Goal: Task Accomplishment & Management: Use online tool/utility

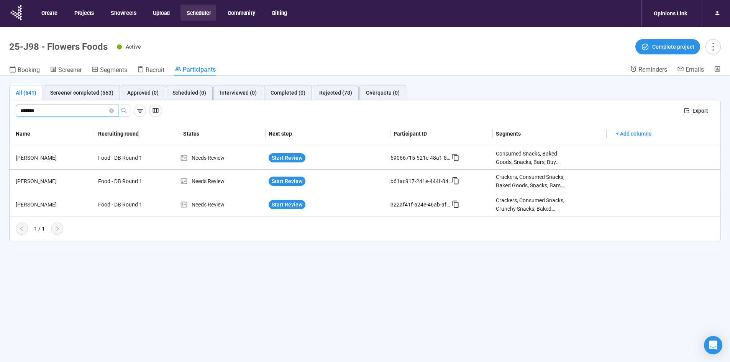
drag, startPoint x: 61, startPoint y: 108, endPoint x: -21, endPoint y: 89, distance: 84.2
click at [0, 89] on html "Create Projects Showreels Upload Scheduler Community Billing Opinions Link 25-J…" at bounding box center [365, 194] width 730 height 389
click at [125, 111] on icon "search" at bounding box center [124, 111] width 6 height 6
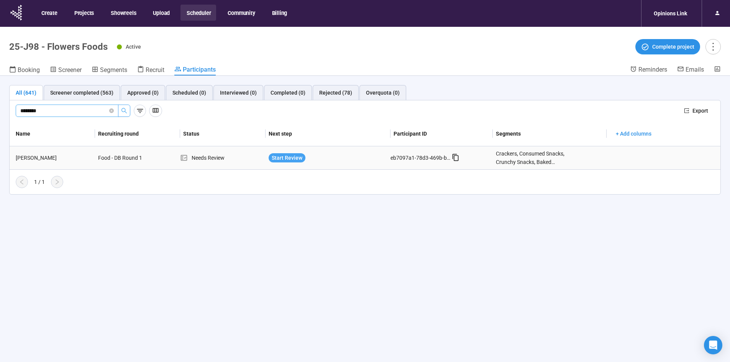
type input "********"
click at [289, 162] on span "Start Review" at bounding box center [287, 158] width 31 height 8
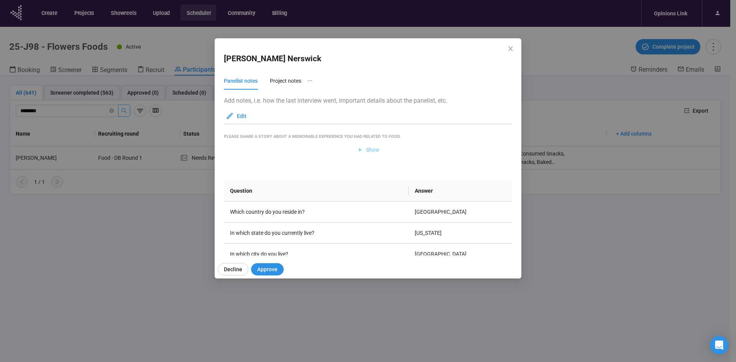
click at [367, 148] on span "Show" at bounding box center [372, 150] width 13 height 8
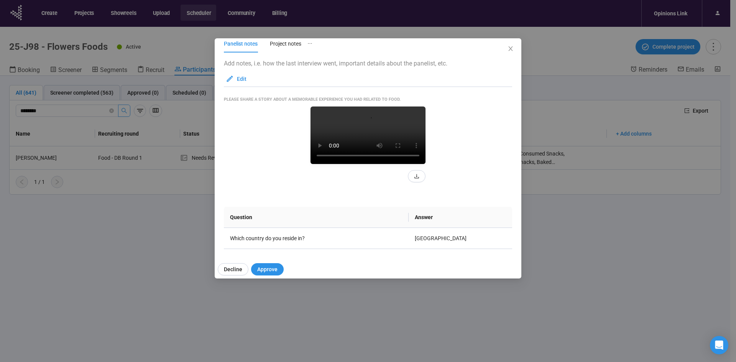
scroll to position [115, 0]
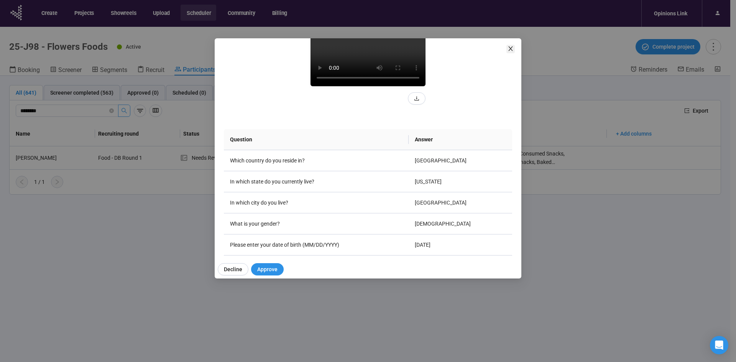
click at [511, 48] on icon "close" at bounding box center [510, 49] width 6 height 6
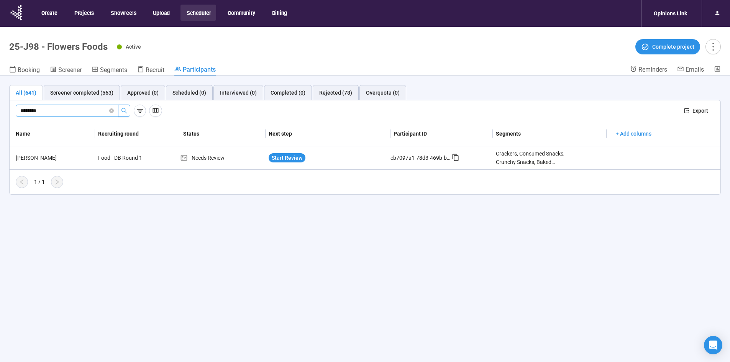
click at [50, 109] on input "********" at bounding box center [63, 111] width 87 height 8
drag, startPoint x: 50, startPoint y: 110, endPoint x: 13, endPoint y: 107, distance: 36.9
click at [13, 107] on div "******** Export" at bounding box center [365, 110] width 711 height 21
click at [127, 110] on icon "search" at bounding box center [124, 111] width 6 height 6
click at [291, 159] on span "Start Review" at bounding box center [287, 158] width 31 height 8
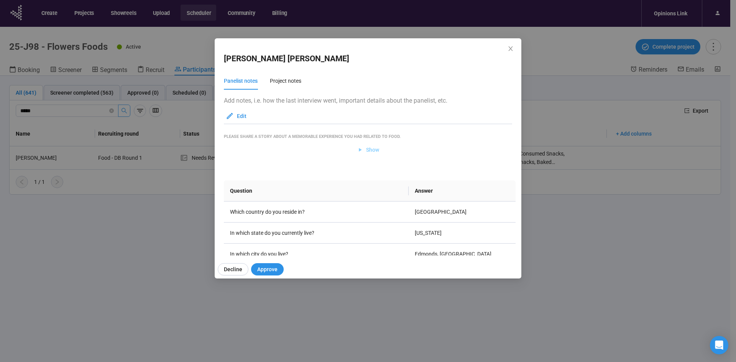
click at [368, 151] on span "Show" at bounding box center [372, 150] width 13 height 8
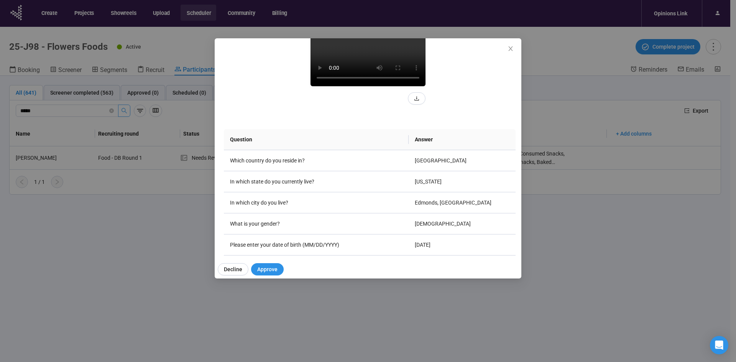
click at [513, 44] on div "[PERSON_NAME] Panelist notes Project notes Add notes, i.e. how the last intervi…" at bounding box center [368, 158] width 307 height 240
click at [512, 49] on icon "close" at bounding box center [510, 49] width 6 height 6
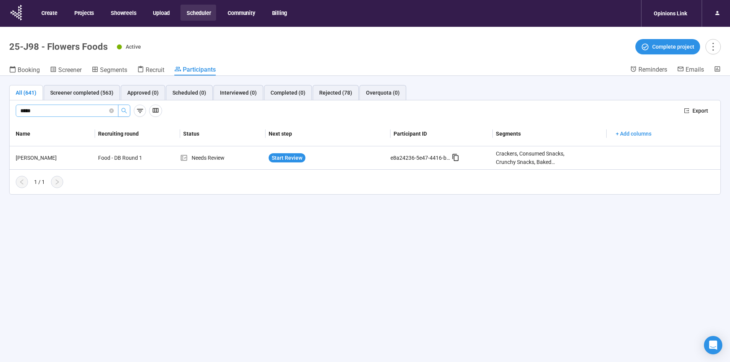
click at [55, 105] on span "*****" at bounding box center [67, 111] width 103 height 12
type input "*"
click at [121, 112] on icon "search" at bounding box center [124, 111] width 6 height 6
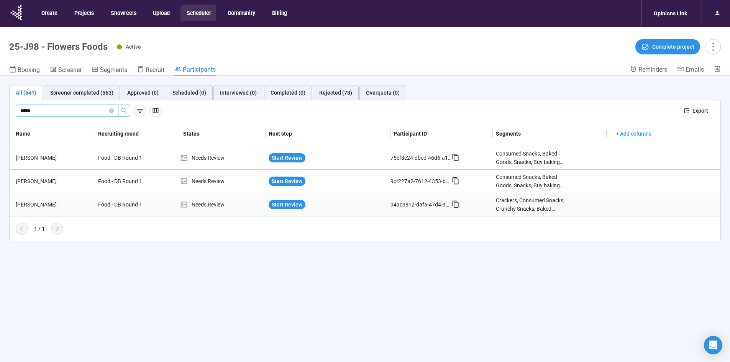
type input "*****"
click at [292, 200] on div "Start Review" at bounding box center [328, 204] width 125 height 15
click at [283, 204] on span "Start Review" at bounding box center [287, 204] width 31 height 8
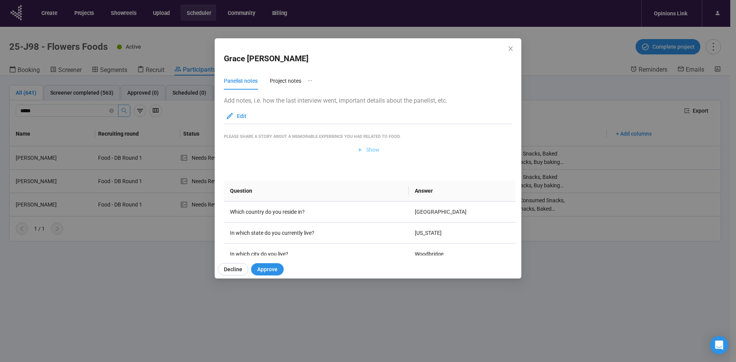
click at [362, 150] on span "Show" at bounding box center [368, 150] width 23 height 8
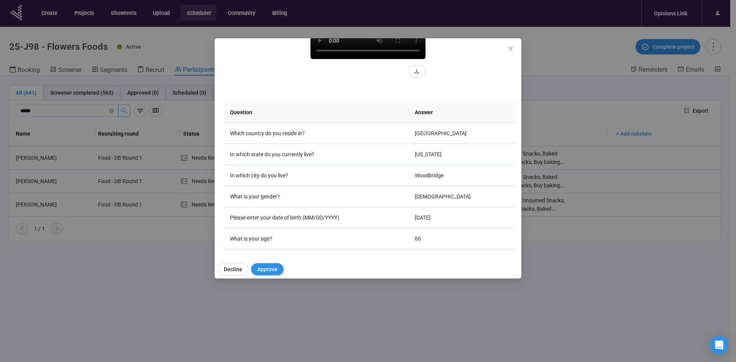
scroll to position [153, 0]
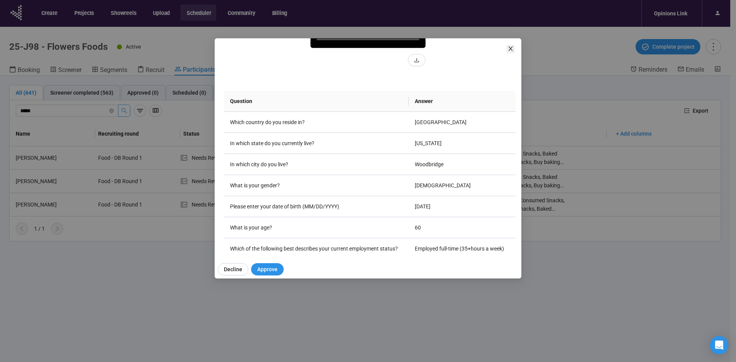
click at [511, 51] on icon "close" at bounding box center [510, 49] width 6 height 6
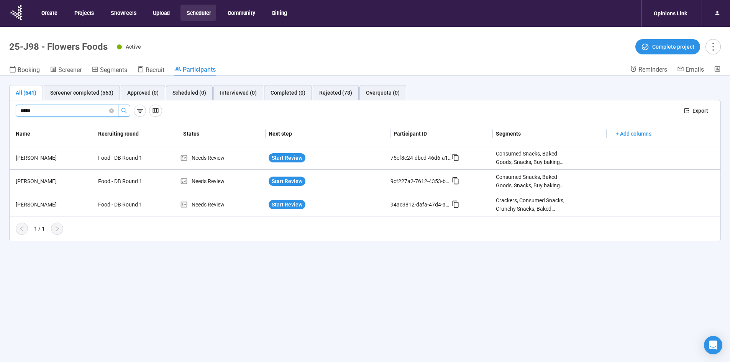
drag, startPoint x: 50, startPoint y: 111, endPoint x: 0, endPoint y: 103, distance: 50.5
click at [0, 103] on div "All (641) Screener completed (563) Approved (0) Scheduled (0) Interviewed (0) C…" at bounding box center [365, 163] width 730 height 175
click at [126, 112] on icon "search" at bounding box center [124, 111] width 6 height 6
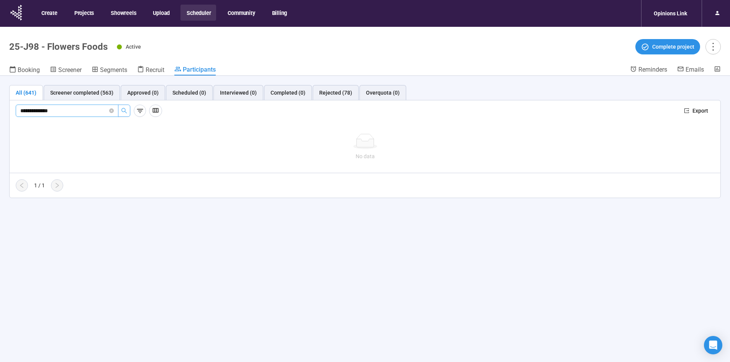
drag, startPoint x: 74, startPoint y: 109, endPoint x: 47, endPoint y: 111, distance: 27.0
click at [47, 111] on input "**********" at bounding box center [63, 111] width 87 height 8
click at [129, 113] on button "button" at bounding box center [124, 111] width 12 height 12
click at [87, 112] on input "**********" at bounding box center [63, 111] width 87 height 8
click at [120, 111] on button "button" at bounding box center [124, 111] width 12 height 12
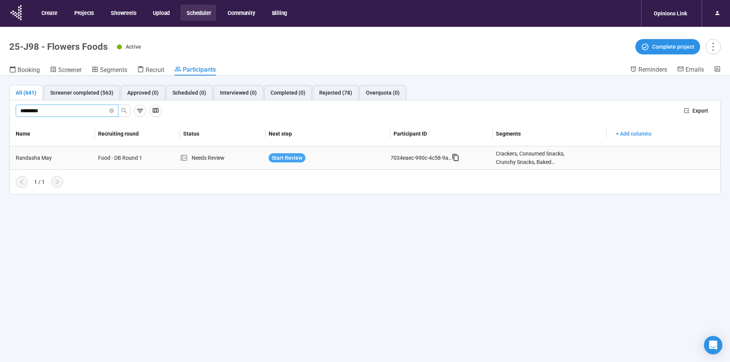
type input "********"
click at [290, 157] on span "Start Review" at bounding box center [287, 158] width 31 height 8
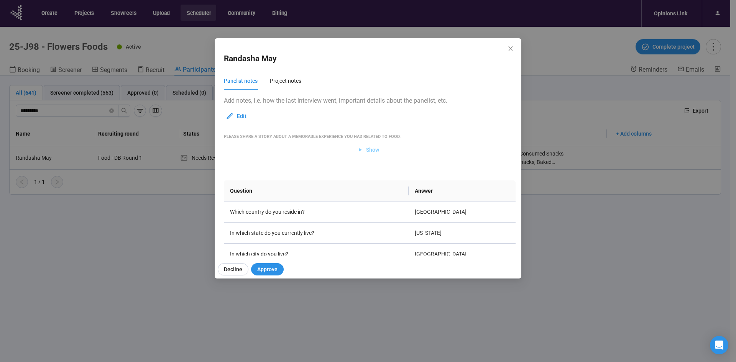
click at [361, 148] on span "Show" at bounding box center [368, 150] width 23 height 8
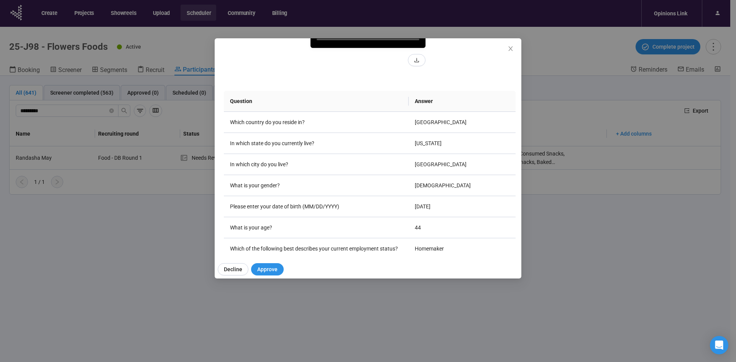
scroll to position [115, 0]
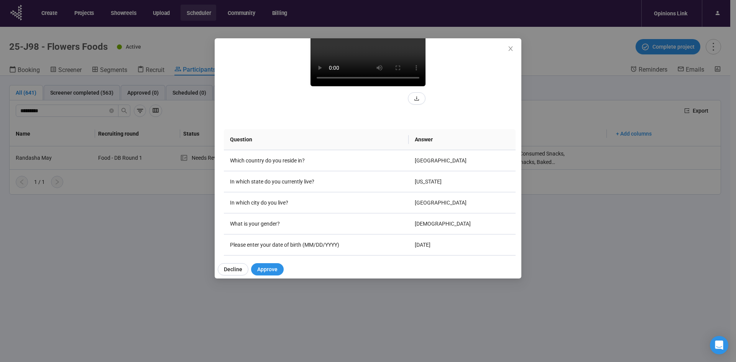
drag, startPoint x: 508, startPoint y: 47, endPoint x: 513, endPoint y: 47, distance: 4.2
click at [510, 47] on icon "close" at bounding box center [510, 49] width 6 height 6
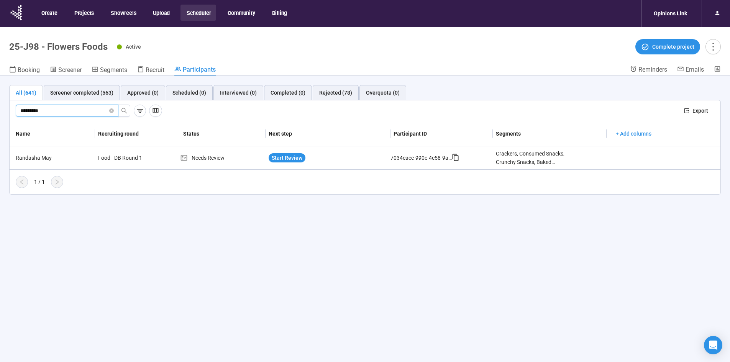
drag, startPoint x: 79, startPoint y: 107, endPoint x: -66, endPoint y: 75, distance: 148.3
click at [0, 75] on html "Create Projects Showreels Upload Scheduler Community Billing Opinions Link 25-J…" at bounding box center [365, 194] width 730 height 389
click at [127, 114] on button "button" at bounding box center [124, 111] width 12 height 12
type input "**********"
click at [293, 158] on span "Start Review" at bounding box center [287, 158] width 31 height 8
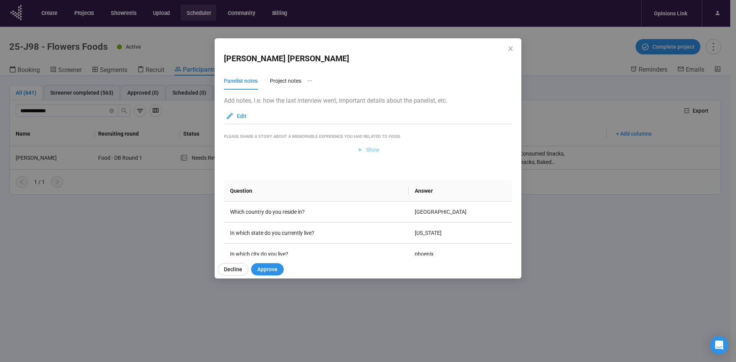
click at [366, 149] on span "Show" at bounding box center [372, 150] width 13 height 8
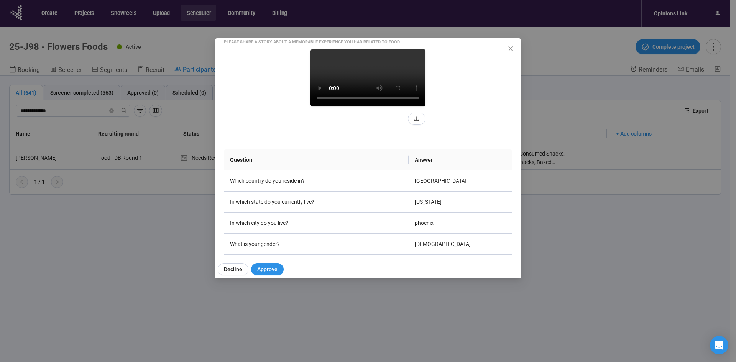
scroll to position [77, 0]
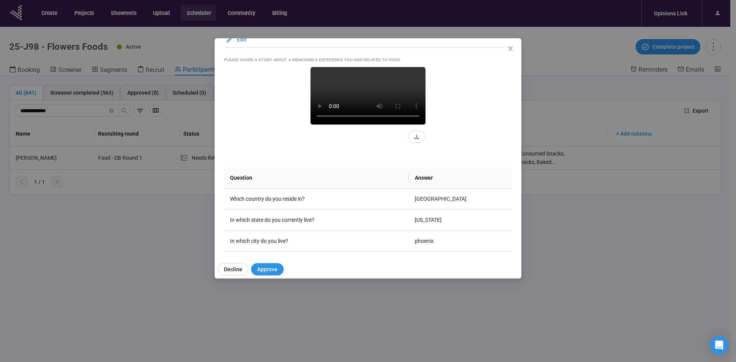
click at [508, 46] on icon "close" at bounding box center [510, 49] width 6 height 6
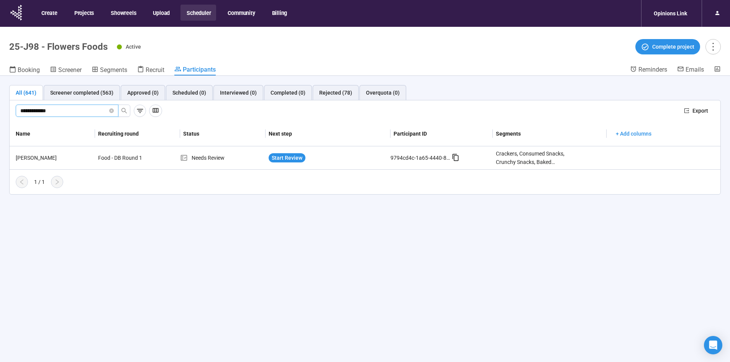
drag, startPoint x: 61, startPoint y: 111, endPoint x: -24, endPoint y: 115, distance: 84.8
click at [0, 115] on html "**********" at bounding box center [365, 194] width 730 height 389
click at [125, 108] on icon "search" at bounding box center [124, 111] width 6 height 6
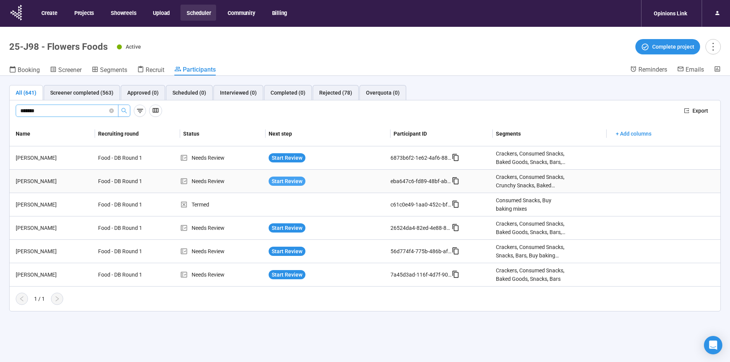
type input "*******"
click at [288, 177] on button "Start Review" at bounding box center [287, 181] width 37 height 9
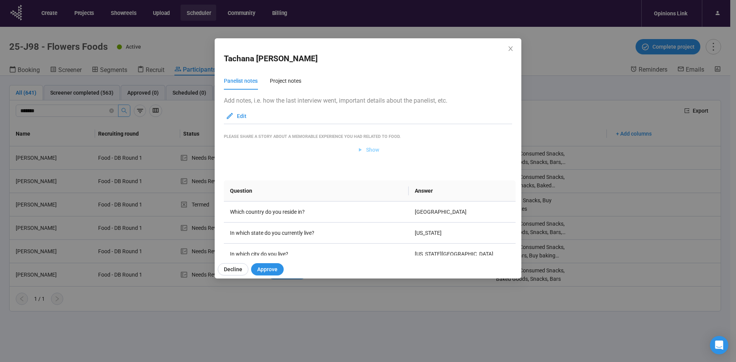
click at [366, 149] on span "Show" at bounding box center [372, 150] width 13 height 8
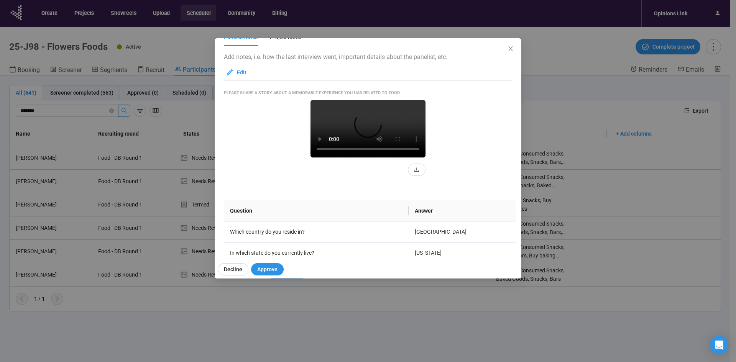
scroll to position [115, 0]
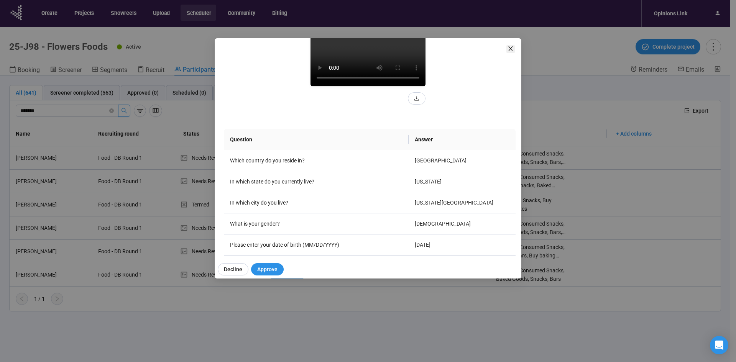
click at [509, 52] on span "Close" at bounding box center [510, 49] width 8 height 8
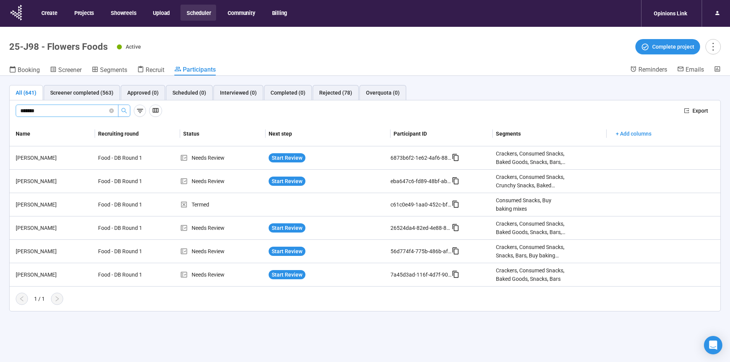
drag, startPoint x: 64, startPoint y: 110, endPoint x: -14, endPoint y: 100, distance: 78.5
click at [0, 100] on html "Create Projects Showreels Upload Scheduler Community Billing Opinions Link 25-J…" at bounding box center [365, 194] width 730 height 389
click at [121, 109] on icon "search" at bounding box center [123, 110] width 5 height 5
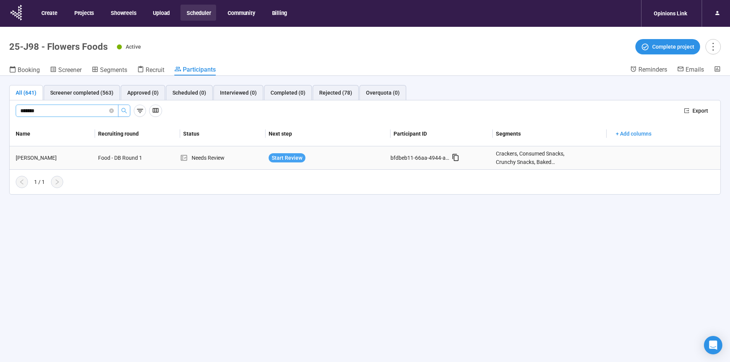
click at [299, 157] on span "Start Review" at bounding box center [287, 158] width 31 height 8
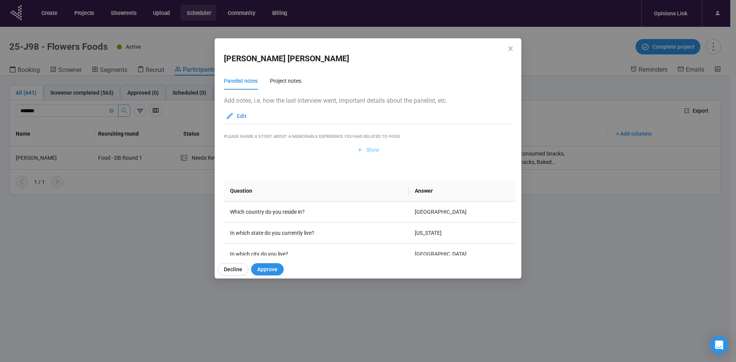
click at [368, 150] on span "Show" at bounding box center [372, 150] width 13 height 8
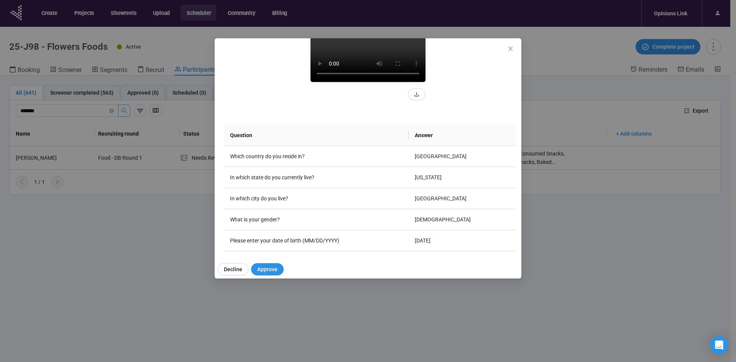
scroll to position [192, 0]
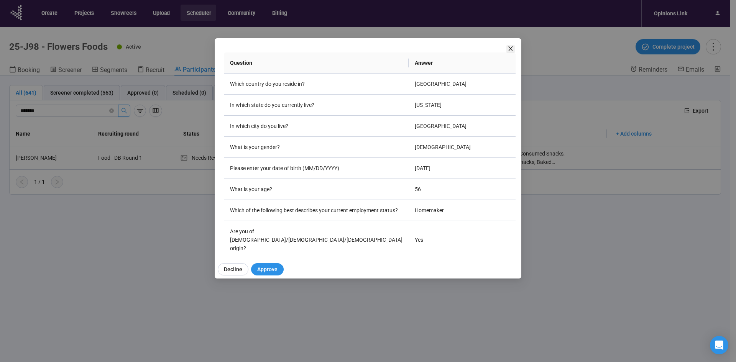
click at [512, 52] on span "Close" at bounding box center [510, 49] width 8 height 8
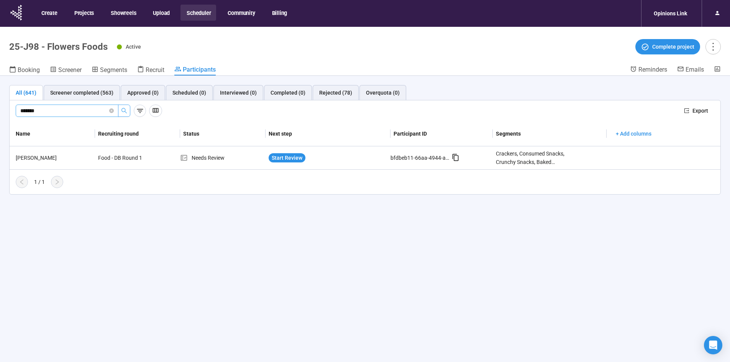
click at [89, 110] on input "*******" at bounding box center [63, 111] width 87 height 8
type input "*"
type input "*******"
click at [286, 162] on span "Start Review" at bounding box center [287, 158] width 31 height 8
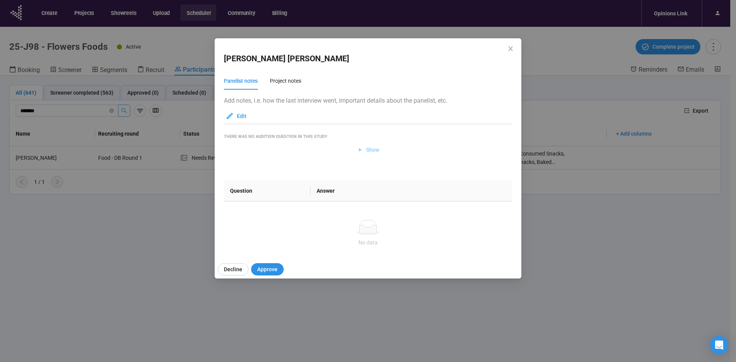
click at [361, 148] on span "Show" at bounding box center [368, 150] width 23 height 8
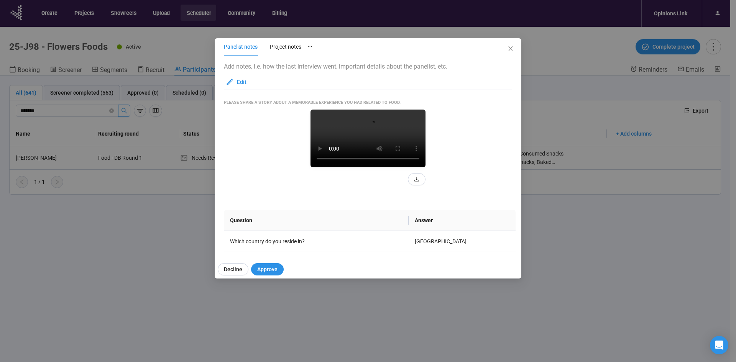
scroll to position [77, 0]
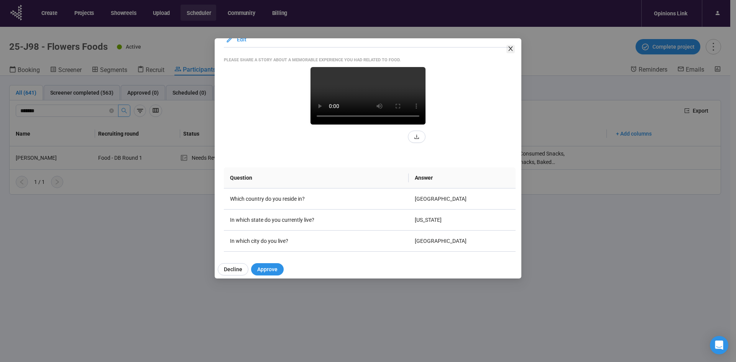
click at [509, 50] on icon "close" at bounding box center [510, 48] width 4 height 5
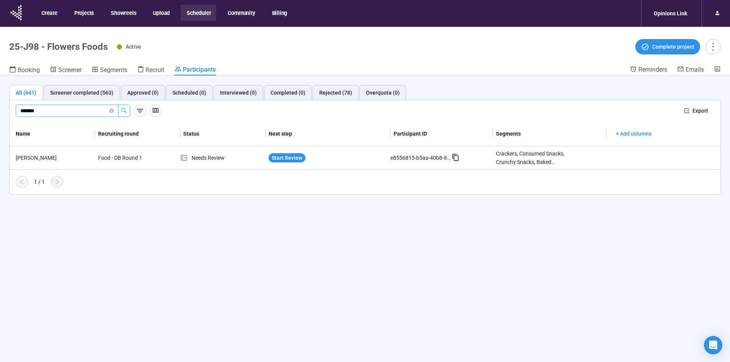
drag, startPoint x: 53, startPoint y: 110, endPoint x: -30, endPoint y: 102, distance: 83.6
click at [0, 102] on html "Create Projects Showreels Upload Scheduler Community Billing Opinions Link 25-J…" at bounding box center [365, 194] width 730 height 389
type input "********"
click at [297, 157] on span "Start Review" at bounding box center [287, 158] width 31 height 8
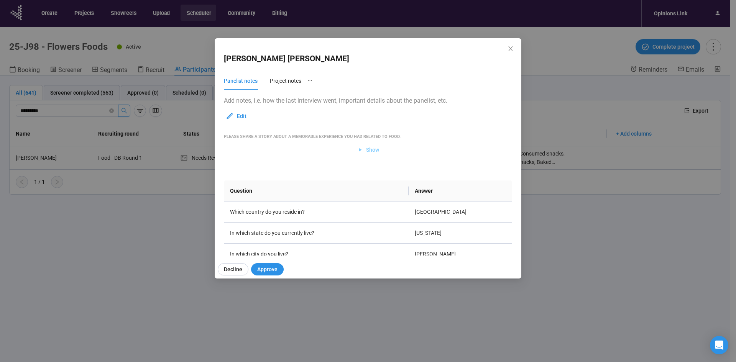
click at [372, 148] on span "Show" at bounding box center [372, 150] width 13 height 8
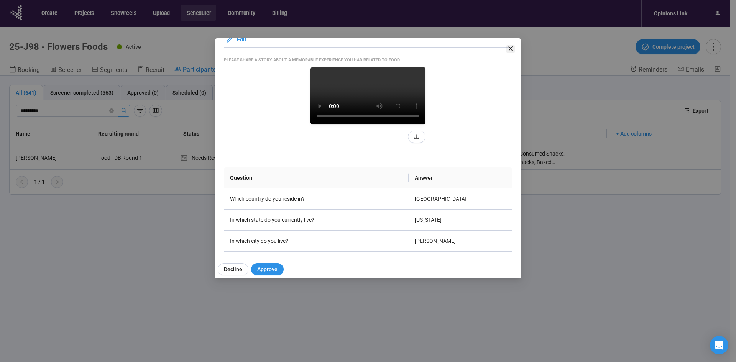
click at [511, 50] on icon "close" at bounding box center [510, 48] width 4 height 5
